Goal: Information Seeking & Learning: Learn about a topic

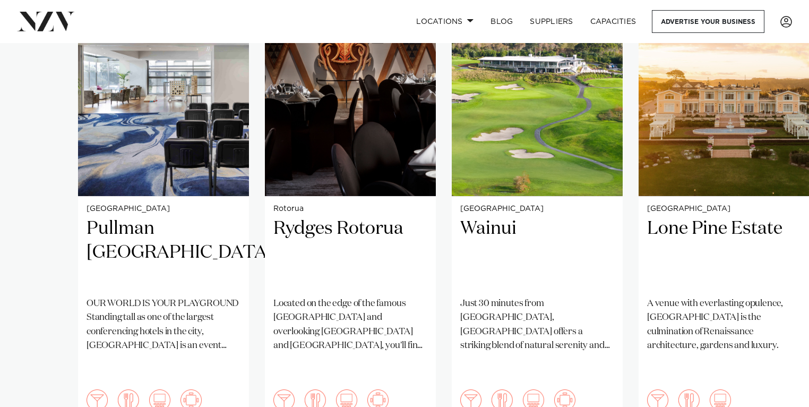
scroll to position [797, 0]
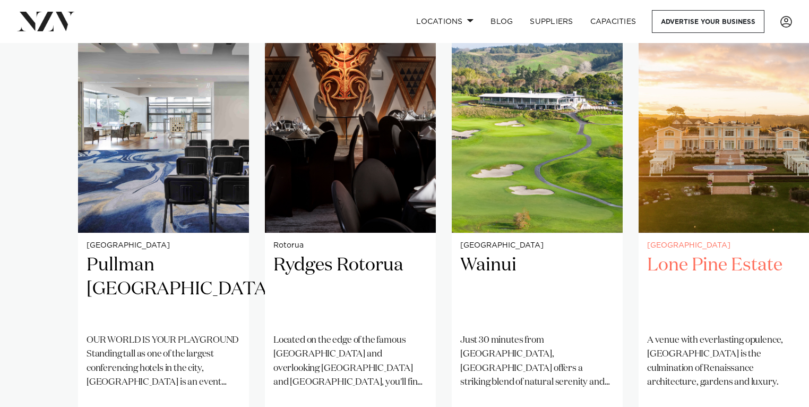
click at [713, 206] on img "4 / 38" at bounding box center [724, 117] width 171 height 229
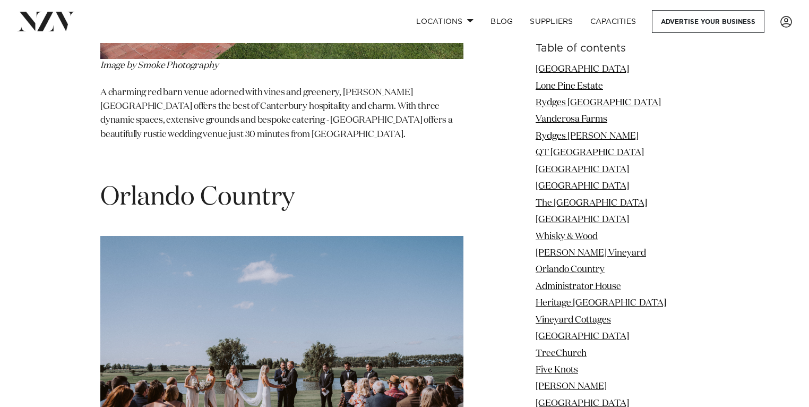
scroll to position [6127, 0]
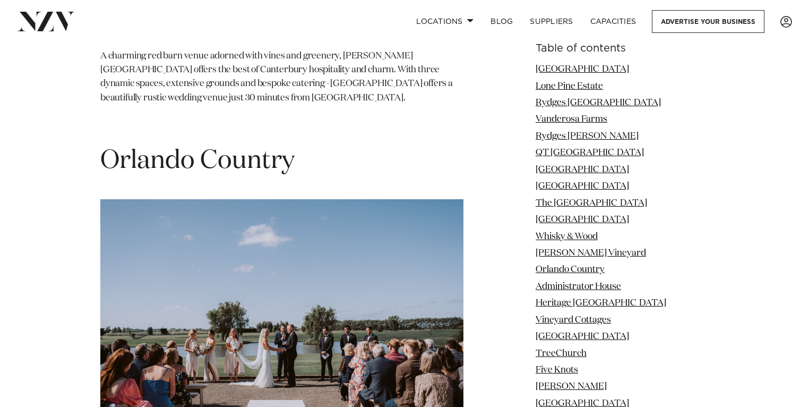
click at [227, 148] on span "Orlando Country" at bounding box center [197, 160] width 194 height 25
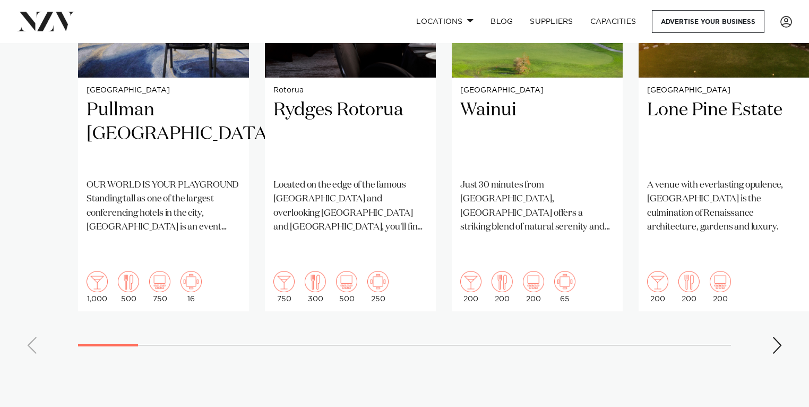
scroll to position [915, 0]
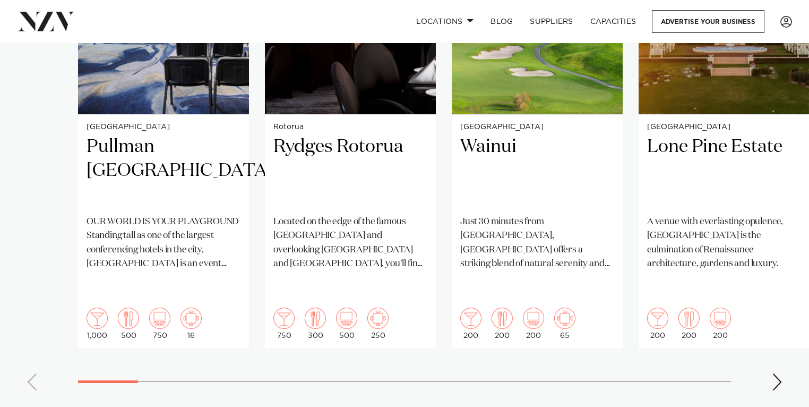
click at [785, 355] on swiper-container "Auckland Pullman Auckland OUR WORLD IS YOUR PLAYGROUND Standing tall as one of …" at bounding box center [404, 142] width 809 height 514
click at [780, 373] on div "Next slide" at bounding box center [777, 381] width 11 height 17
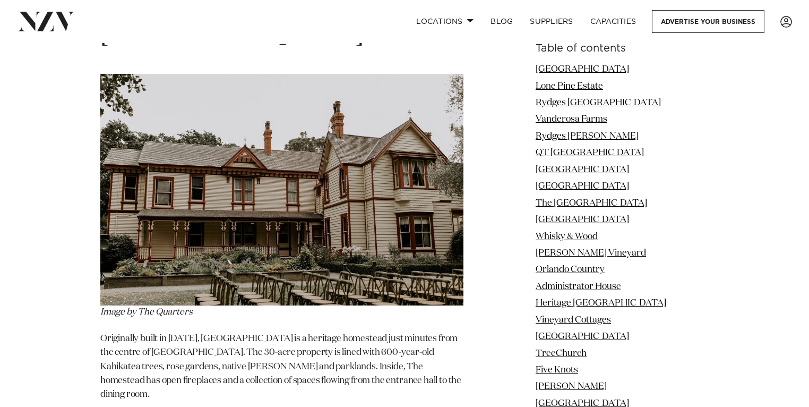
scroll to position [25685, 0]
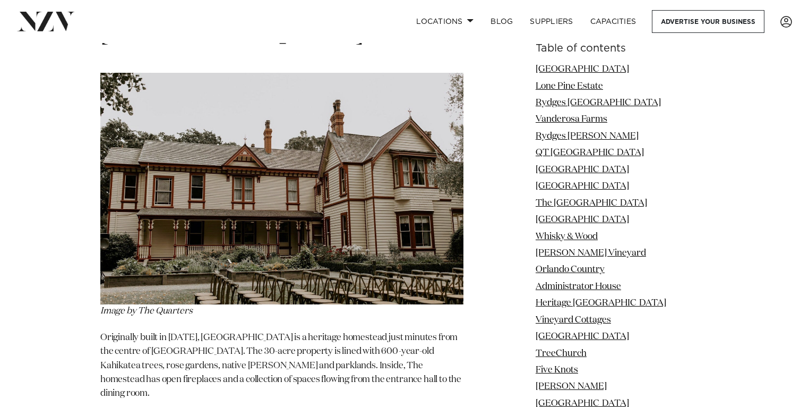
click at [762, 37] on nav "Locations Auckland Wellington Christchurch Queenstown Hamilton Northland Bay of…" at bounding box center [404, 21] width 809 height 43
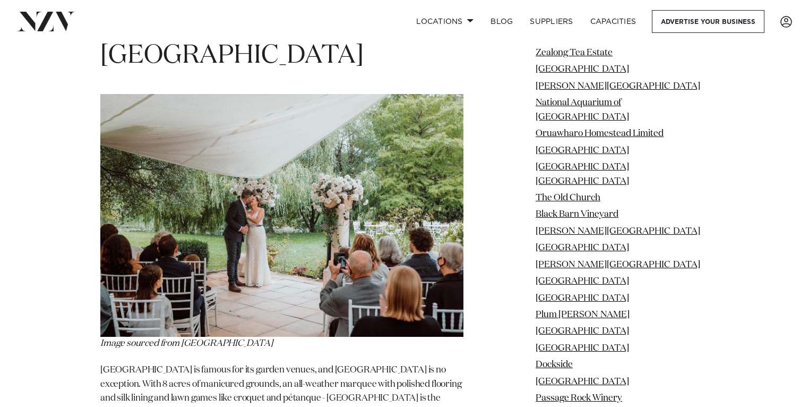
scroll to position [68535, 0]
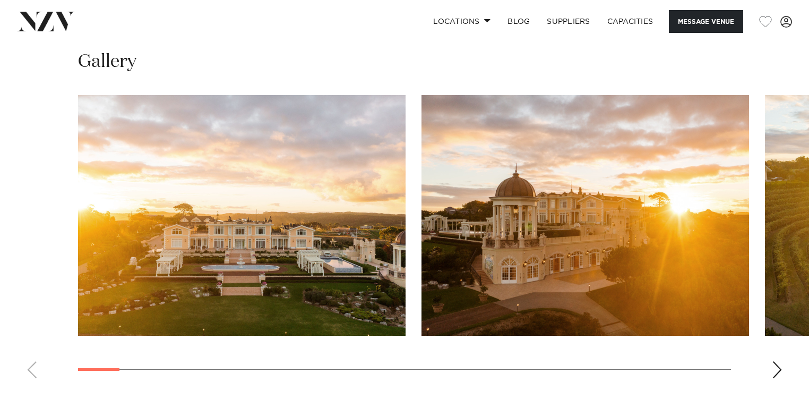
scroll to position [972, 0]
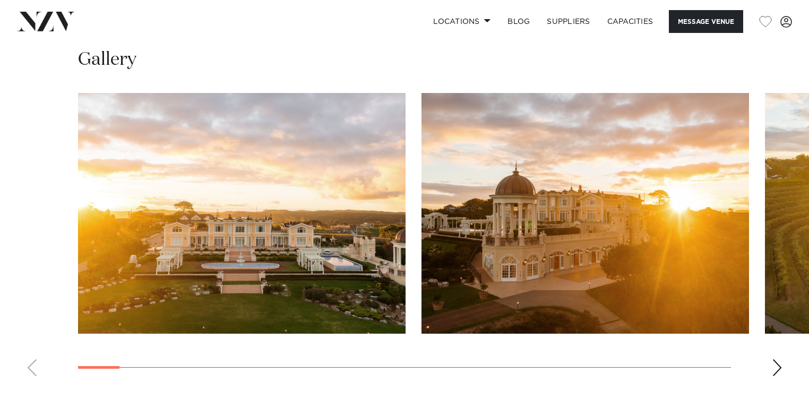
click at [782, 371] on div "Next slide" at bounding box center [777, 367] width 11 height 17
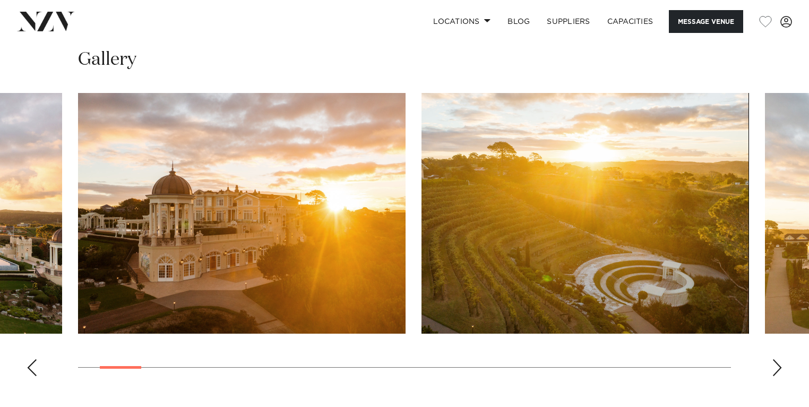
click at [782, 371] on div "Next slide" at bounding box center [777, 367] width 11 height 17
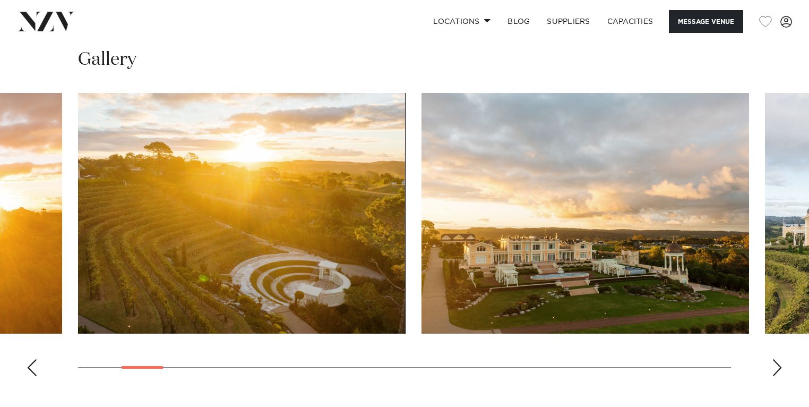
click at [782, 371] on div "Next slide" at bounding box center [777, 367] width 11 height 17
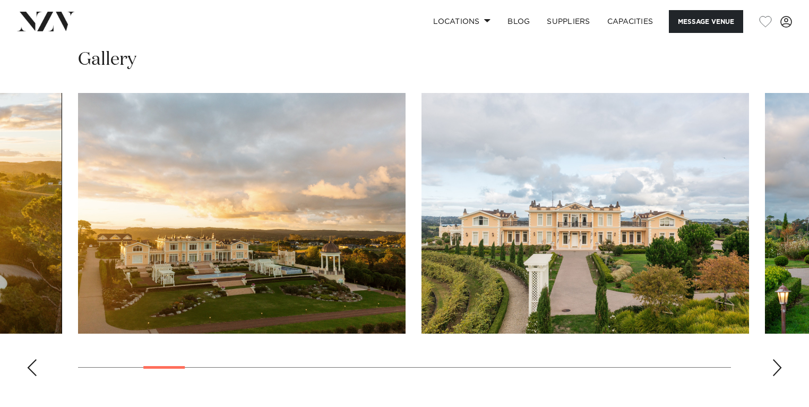
click at [782, 371] on div "Next slide" at bounding box center [777, 367] width 11 height 17
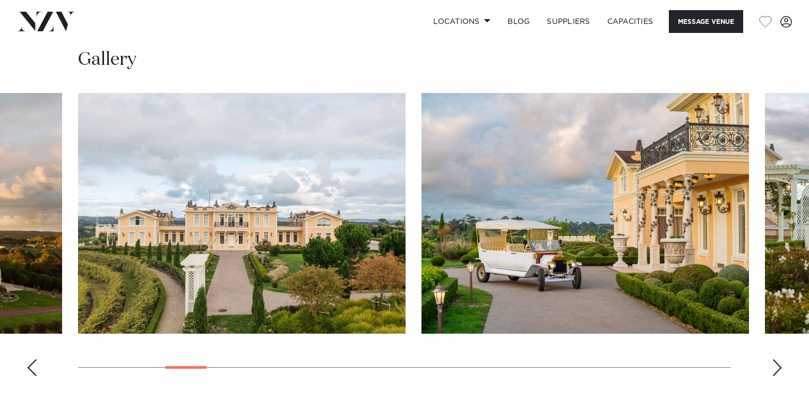
click at [782, 371] on div "Next slide" at bounding box center [777, 367] width 11 height 17
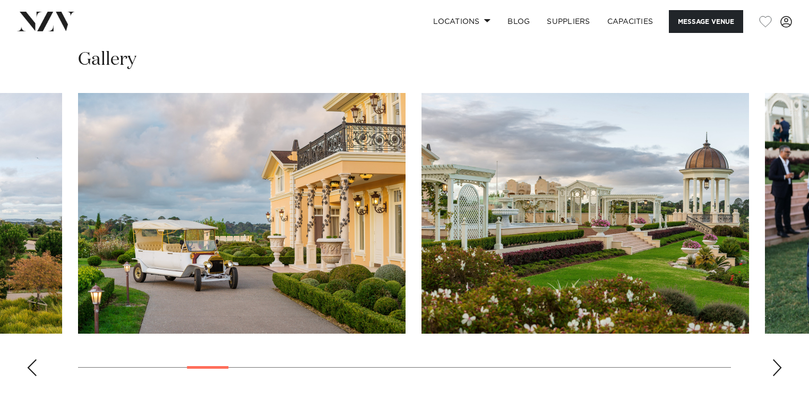
click at [782, 371] on div "Next slide" at bounding box center [777, 367] width 11 height 17
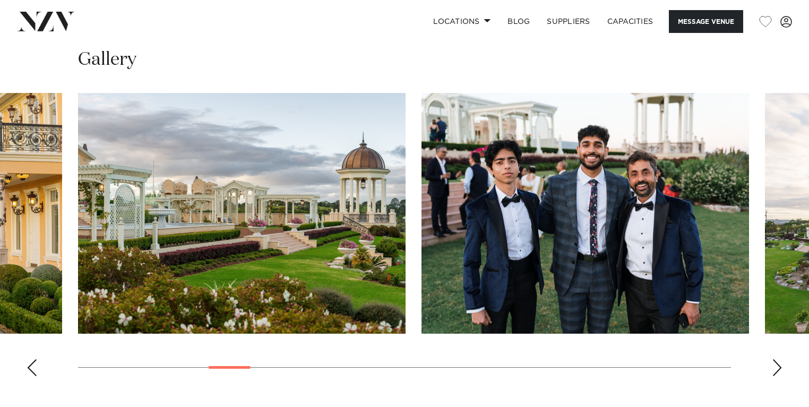
click at [782, 371] on div "Next slide" at bounding box center [777, 367] width 11 height 17
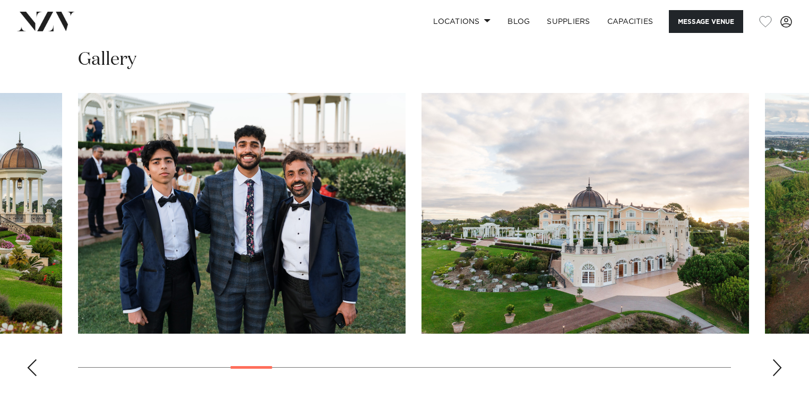
click at [782, 371] on div "Next slide" at bounding box center [777, 367] width 11 height 17
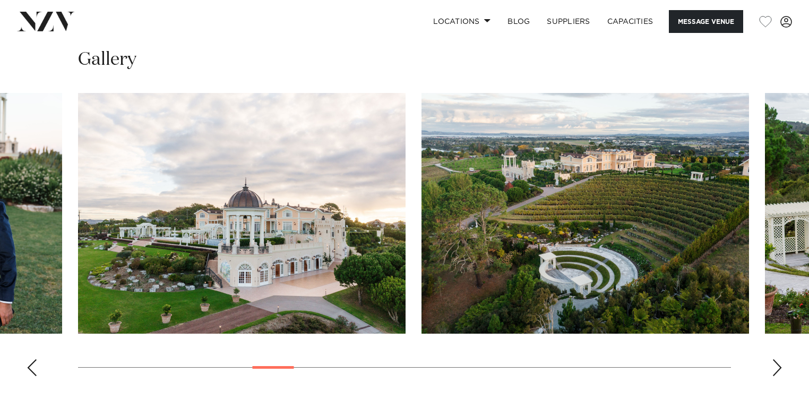
click at [782, 371] on div "Next slide" at bounding box center [777, 367] width 11 height 17
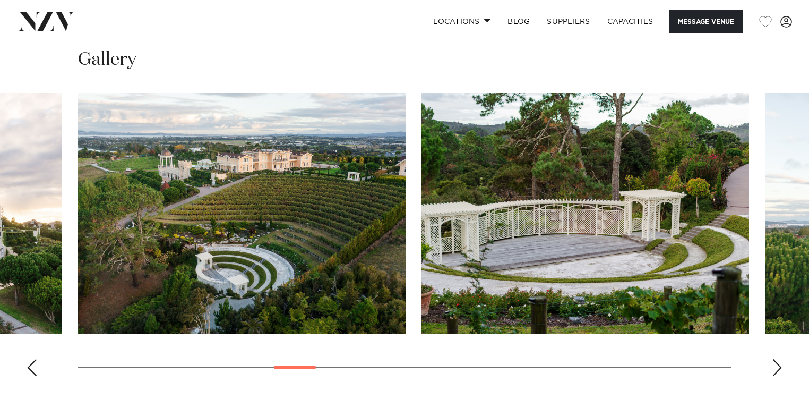
click at [782, 371] on div "Next slide" at bounding box center [777, 367] width 11 height 17
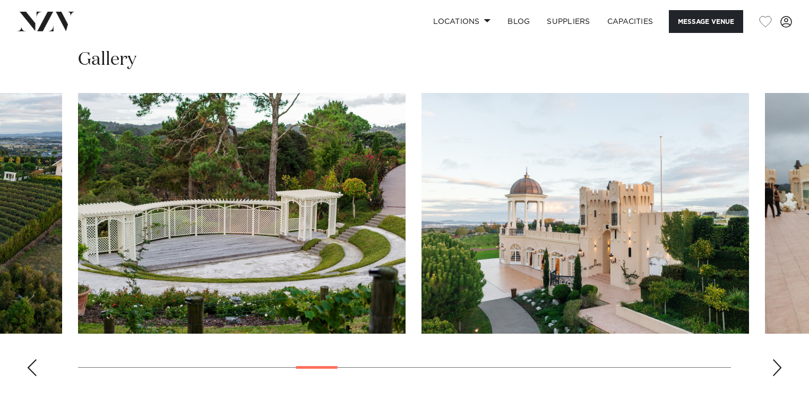
click at [782, 371] on div "Next slide" at bounding box center [777, 367] width 11 height 17
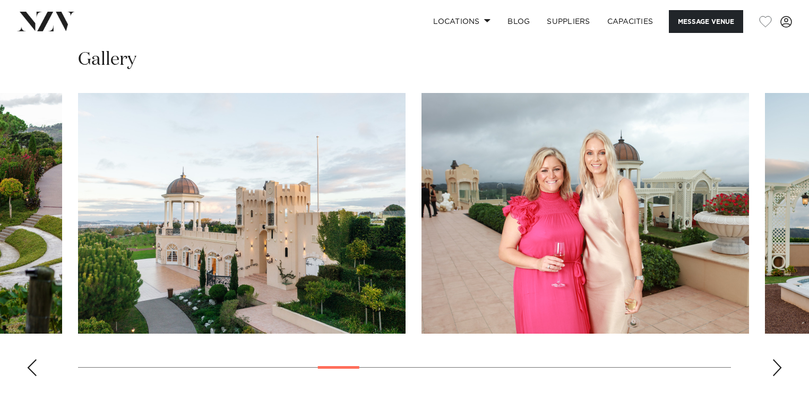
click at [782, 371] on div "Next slide" at bounding box center [777, 367] width 11 height 17
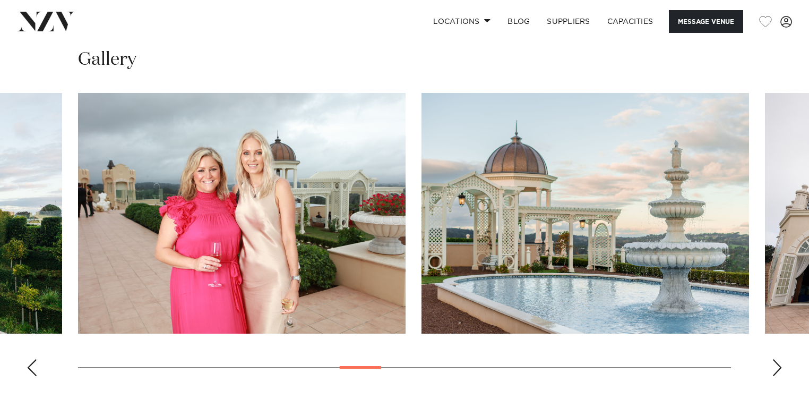
click at [782, 371] on div "Next slide" at bounding box center [777, 367] width 11 height 17
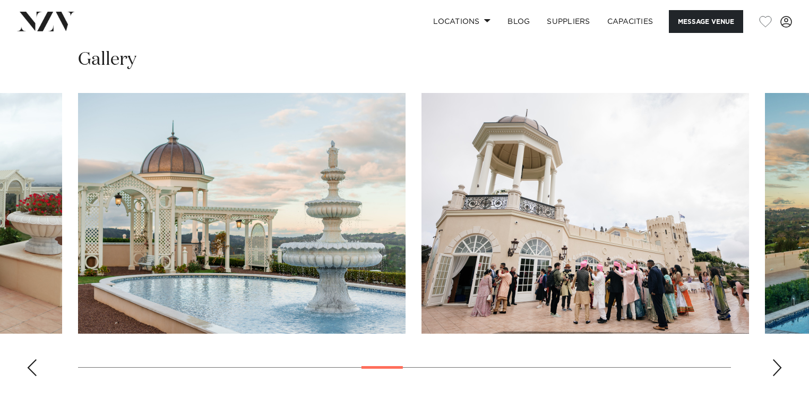
click at [782, 371] on div "Next slide" at bounding box center [777, 367] width 11 height 17
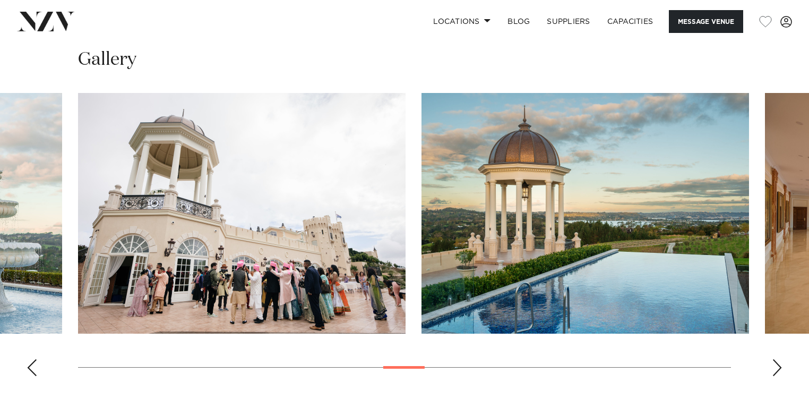
click at [782, 371] on div "Next slide" at bounding box center [777, 367] width 11 height 17
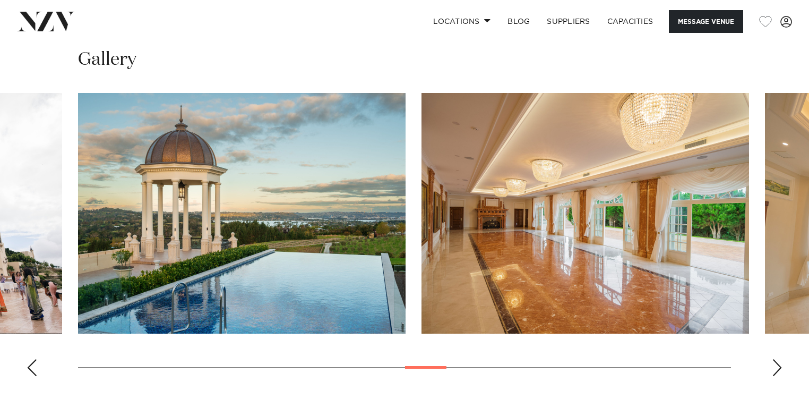
click at [782, 371] on div "Next slide" at bounding box center [777, 367] width 11 height 17
